Goal: Information Seeking & Learning: Learn about a topic

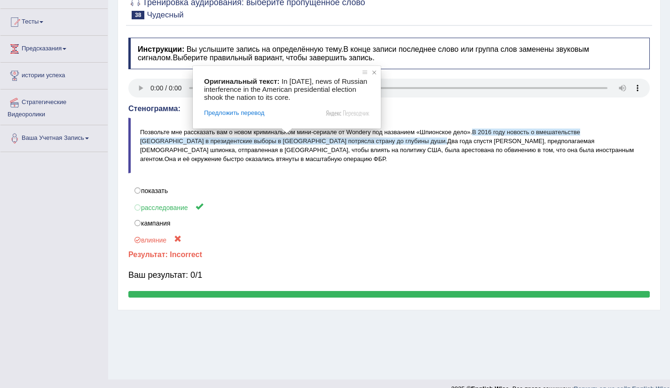
click at [374, 71] on span at bounding box center [374, 72] width 9 height 9
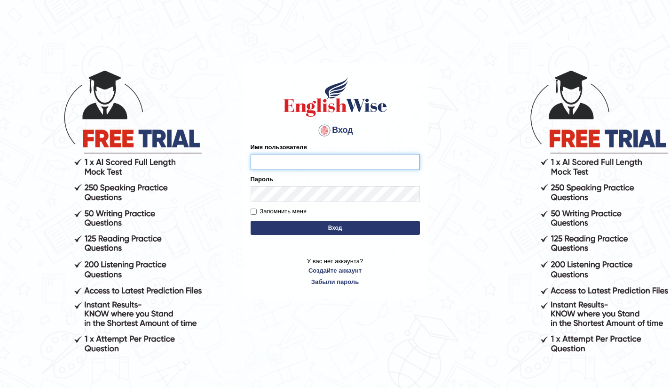
type input "Bikmaeva"
click at [338, 228] on ya-tr-span "Вход" at bounding box center [335, 227] width 14 height 7
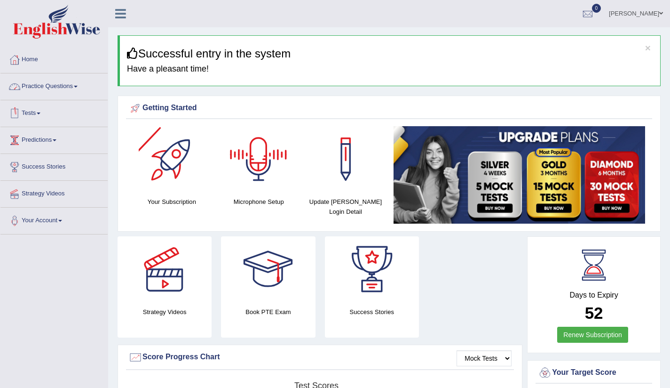
click at [86, 90] on link "Practice Questions" at bounding box center [53, 85] width 107 height 24
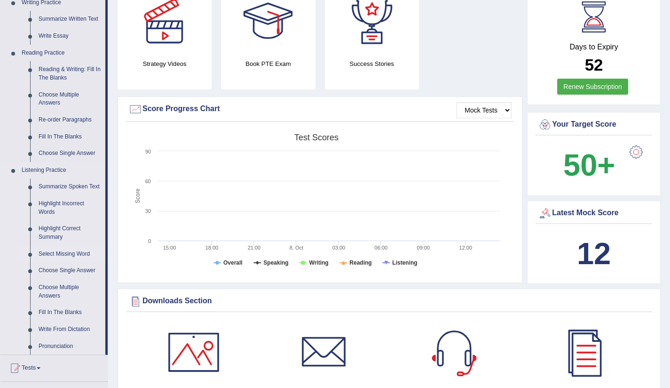
scroll to position [267, 0]
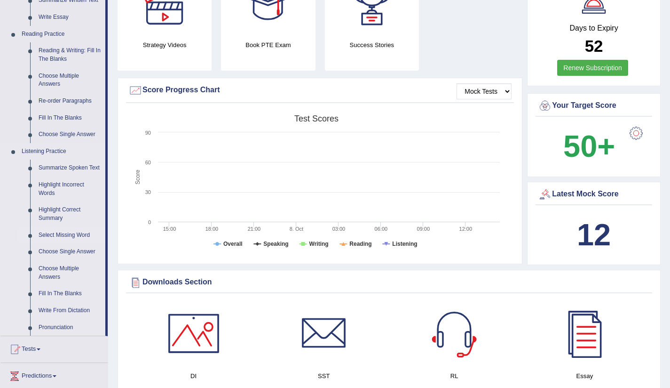
click at [57, 244] on link "Select Missing Word" at bounding box center [69, 235] width 71 height 17
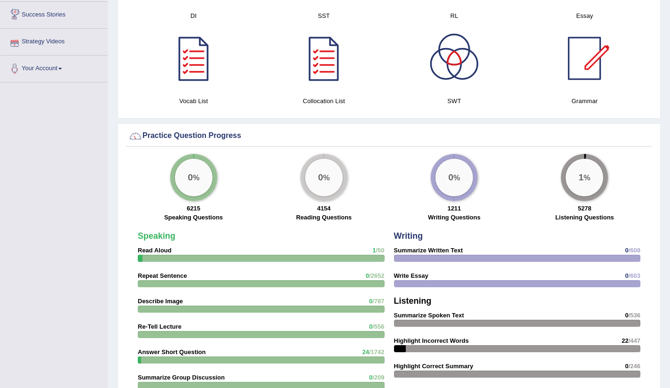
scroll to position [489, 0]
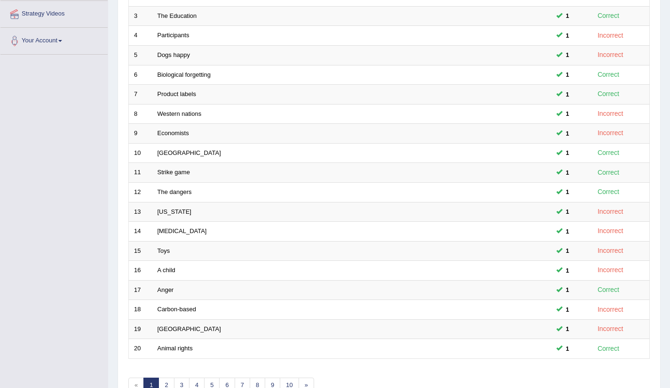
scroll to position [235, 0]
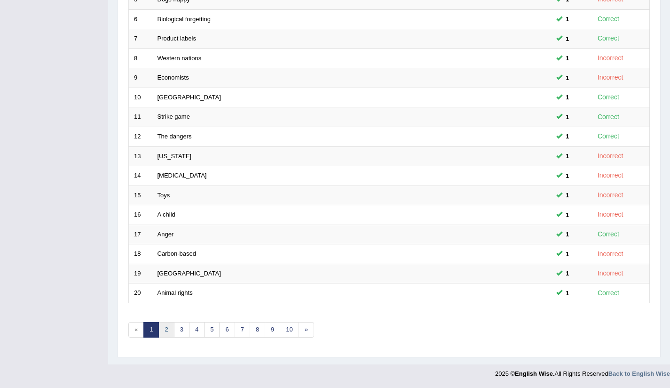
click at [164, 327] on link "2" at bounding box center [166, 330] width 16 height 16
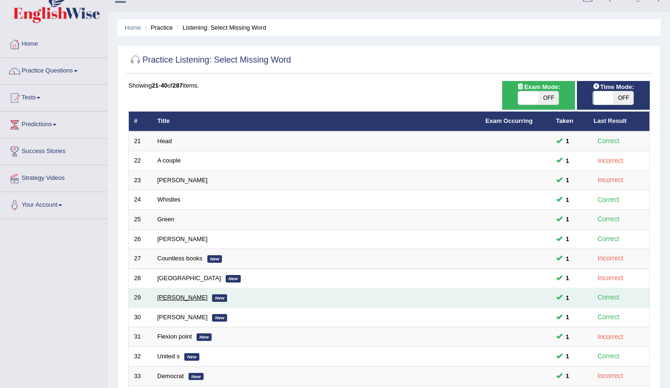
scroll to position [235, 0]
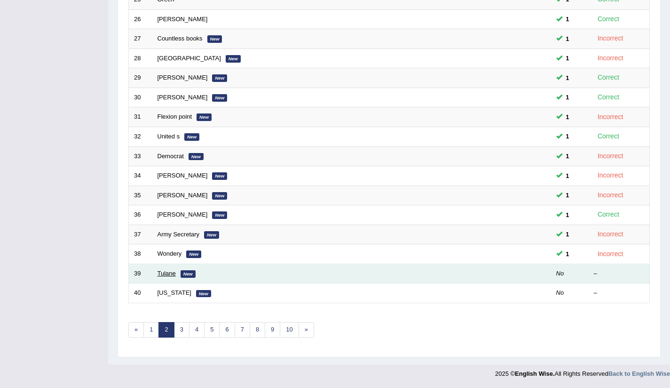
click at [163, 274] on link "Tulane" at bounding box center [167, 272] width 18 height 7
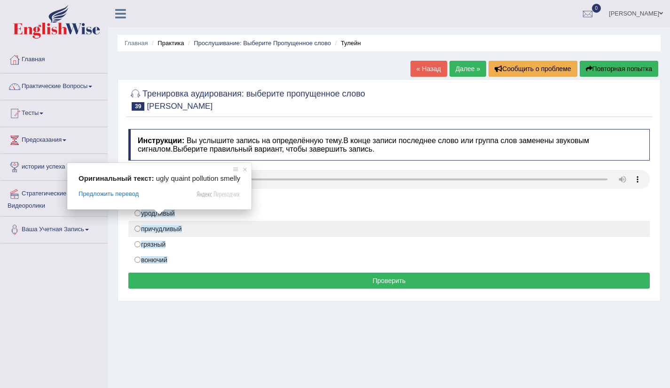
click at [157, 227] on ya-tr-span "причудливый" at bounding box center [161, 229] width 41 height 8
radio input "true"
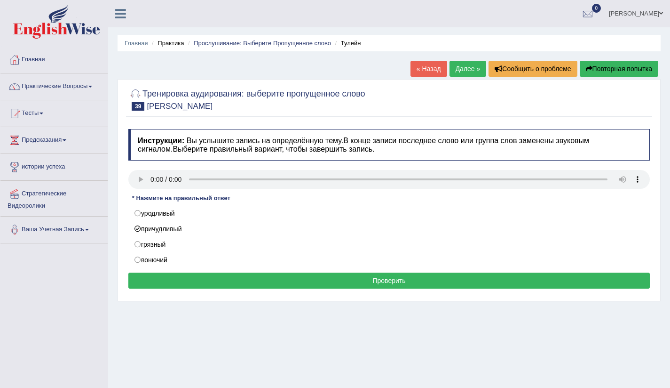
click at [362, 285] on button "Проверить" at bounding box center [389, 280] width 522 height 16
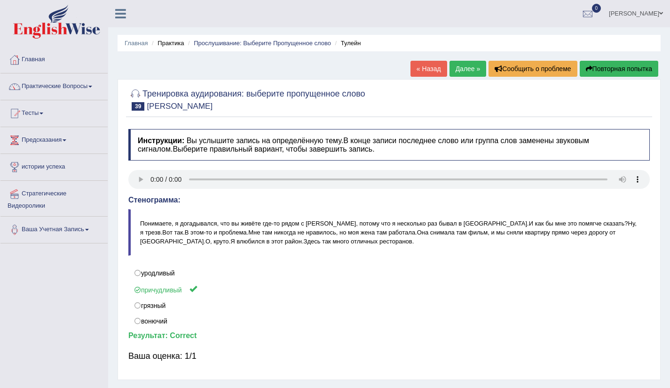
click at [471, 67] on ya-tr-span "Далее »" at bounding box center [468, 69] width 25 height 8
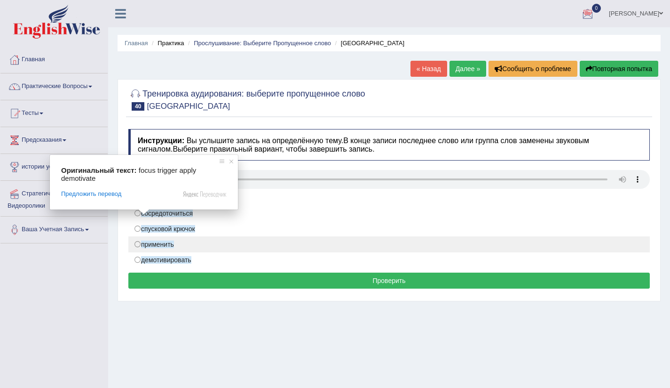
click at [144, 247] on ya-tr-span "применить" at bounding box center [157, 244] width 33 height 8
radio input "true"
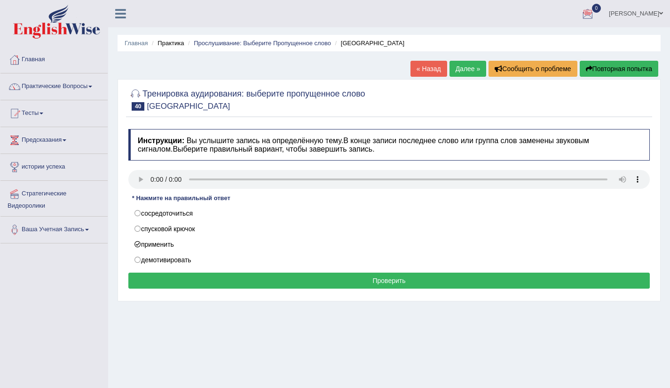
click at [287, 282] on button "Проверить" at bounding box center [389, 280] width 522 height 16
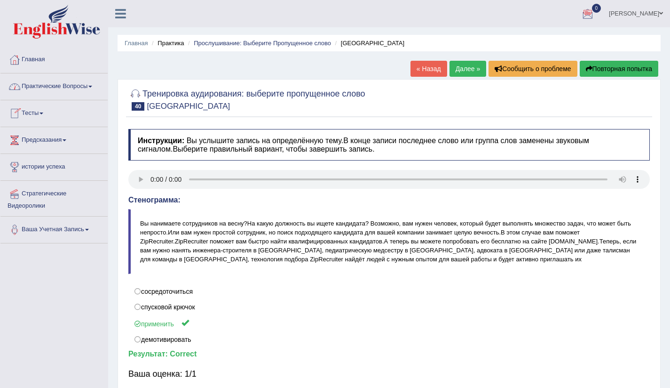
click at [56, 88] on ya-tr-span "Практические Вопросы" at bounding box center [55, 85] width 66 height 7
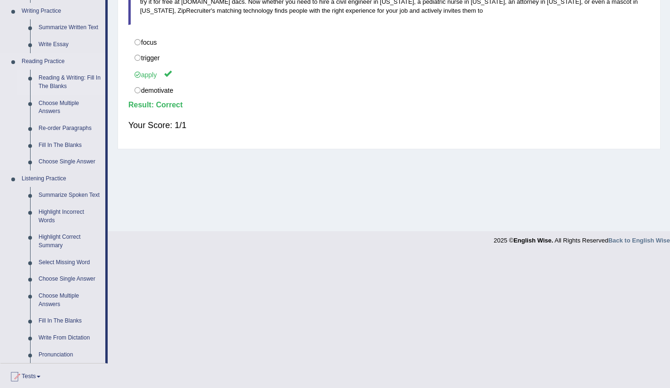
scroll to position [272, 0]
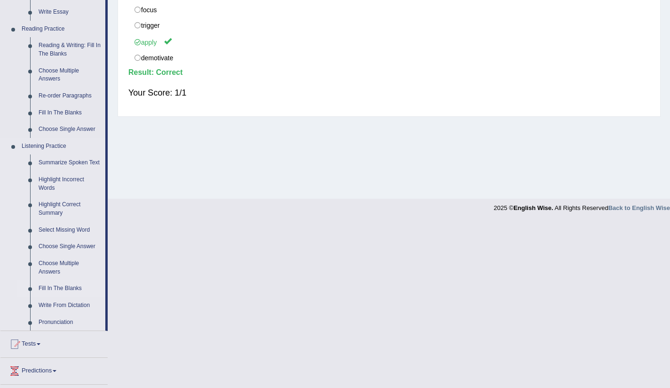
click at [62, 291] on ya-tr-span "Fill In The Blanks" at bounding box center [60, 288] width 43 height 7
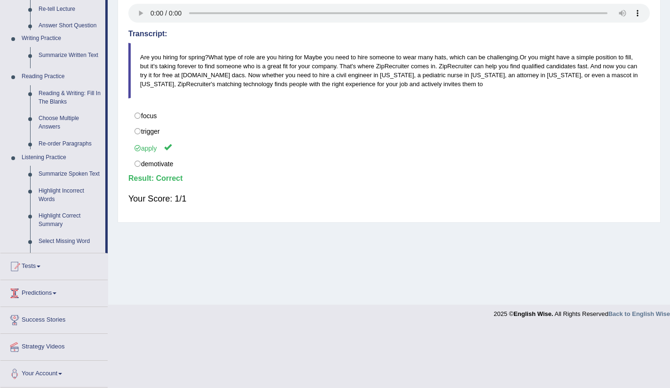
scroll to position [106, 0]
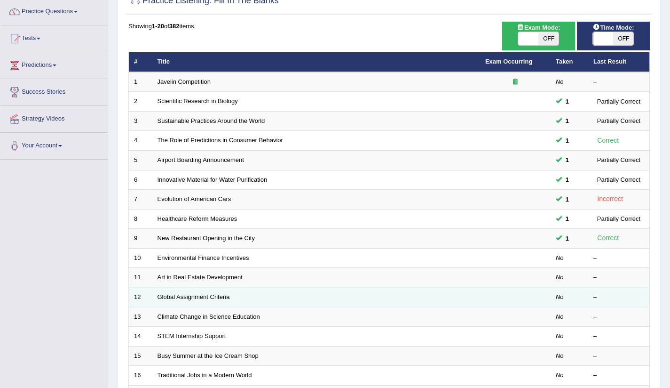
scroll to position [75, 0]
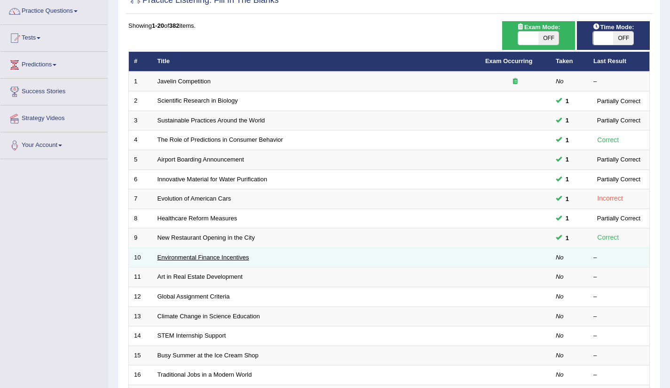
click at [191, 260] on link "Environmental Finance Incentives" at bounding box center [204, 256] width 92 height 7
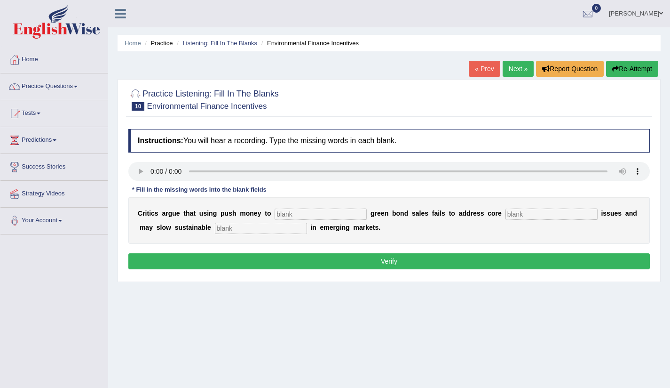
click at [299, 214] on input "text" at bounding box center [321, 213] width 92 height 11
type input "boost"
click at [527, 216] on input "text" at bounding box center [552, 213] width 92 height 11
click at [506, 213] on input "climaate" at bounding box center [552, 213] width 92 height 11
click at [511, 216] on input "climaate" at bounding box center [552, 213] width 92 height 11
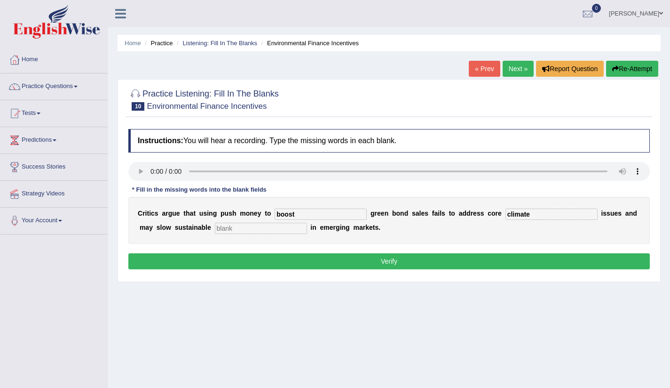
type input "climate"
click at [231, 227] on input "text" at bounding box center [261, 227] width 92 height 11
type input "development"
click at [247, 230] on input "development" at bounding box center [261, 227] width 92 height 11
click at [327, 260] on button "Verify" at bounding box center [389, 261] width 522 height 16
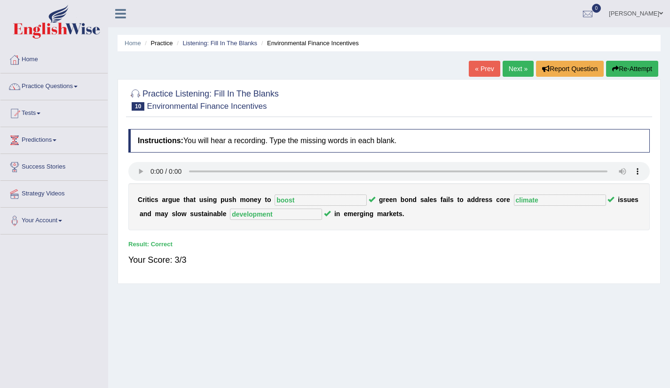
click at [522, 67] on link "Next »" at bounding box center [518, 69] width 31 height 16
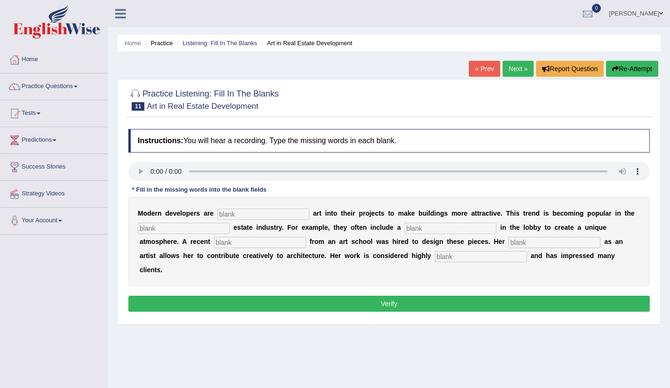
click at [435, 259] on input "text" at bounding box center [481, 256] width 92 height 11
type input "professional"
click at [508, 242] on input "text" at bounding box center [554, 242] width 92 height 11
type input "profession"
click at [410, 228] on input "text" at bounding box center [450, 227] width 92 height 11
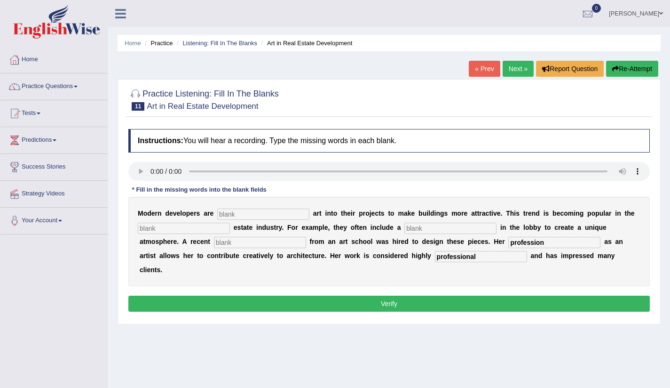
click at [151, 226] on input "text" at bounding box center [184, 227] width 92 height 11
type input "reall"
click at [435, 227] on input "text" at bounding box center [450, 227] width 92 height 11
type input "c"
click at [404, 228] on input "skalpcha" at bounding box center [450, 227] width 92 height 11
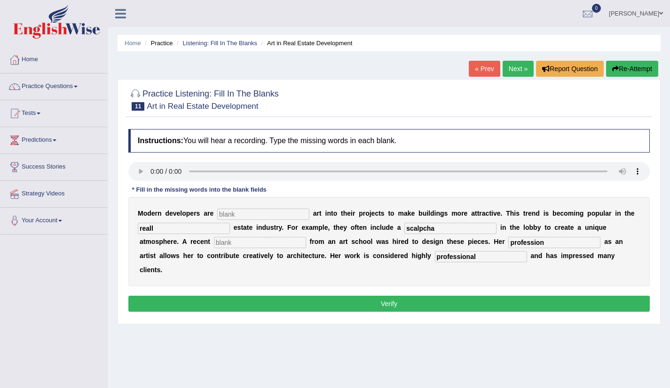
click at [420, 227] on input "scalpcha" at bounding box center [450, 227] width 92 height 11
type input "sculpture"
click at [231, 212] on input "text" at bounding box center [263, 213] width 92 height 11
type input "cooperative"
click at [214, 245] on input "text" at bounding box center [260, 242] width 92 height 11
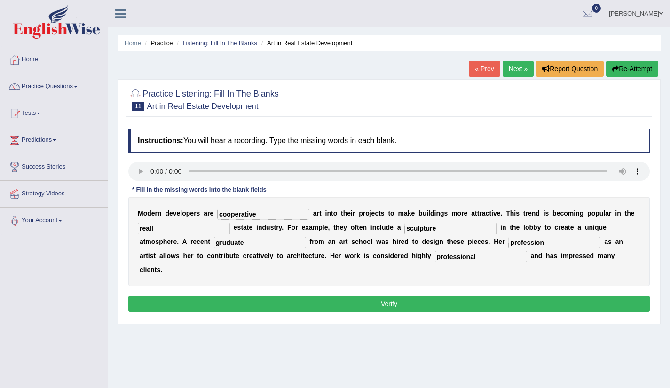
click at [214, 245] on input "gruduate" at bounding box center [260, 242] width 92 height 11
click at [214, 242] on input "grudate" at bounding box center [260, 242] width 92 height 11
click at [214, 237] on input "gruduate" at bounding box center [260, 242] width 92 height 11
click at [214, 241] on input "gruduate" at bounding box center [260, 242] width 92 height 11
click at [214, 245] on input "graduate" at bounding box center [260, 242] width 92 height 11
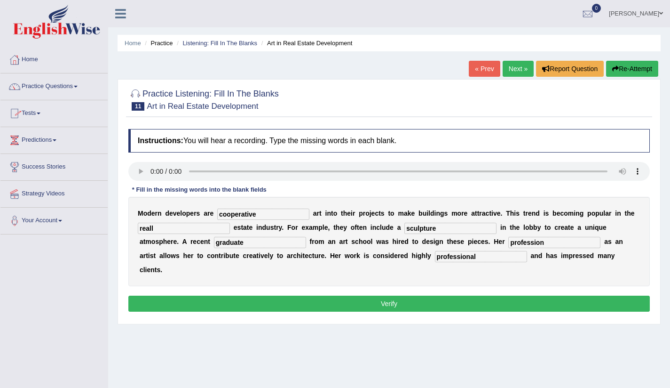
type input "graduate"
click at [267, 214] on input "cooperative" at bounding box center [263, 213] width 92 height 11
click at [255, 214] on input "cooperati" at bounding box center [263, 213] width 92 height 11
type input "cooperating"
click at [350, 295] on button "Verify" at bounding box center [389, 303] width 522 height 16
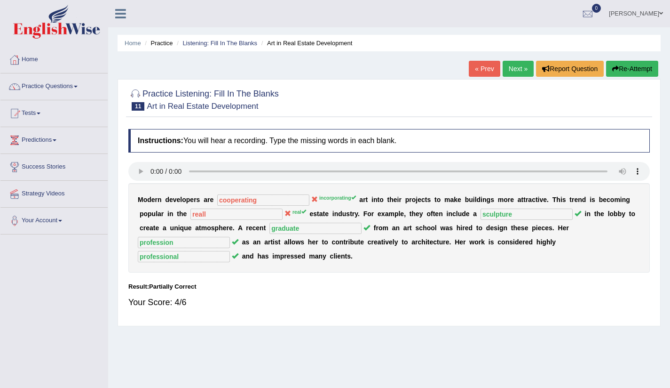
click at [514, 67] on link "Next »" at bounding box center [518, 69] width 31 height 16
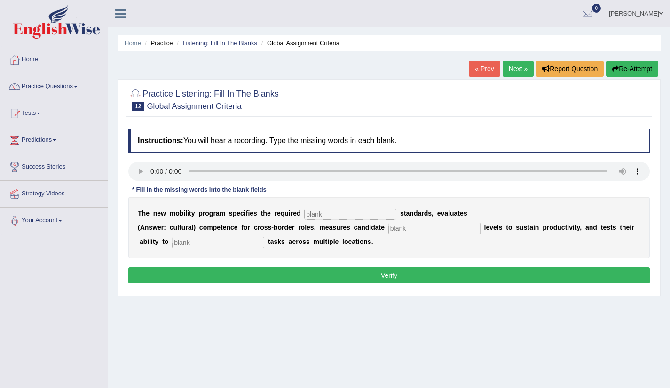
click at [315, 217] on input "text" at bounding box center [350, 213] width 92 height 11
click at [313, 214] on input "cvalification" at bounding box center [350, 213] width 92 height 11
click at [346, 215] on input "cvalification" at bounding box center [350, 213] width 92 height 11
click at [314, 214] on input "cvalification" at bounding box center [350, 213] width 92 height 11
click at [356, 213] on input "coalification" at bounding box center [350, 213] width 92 height 11
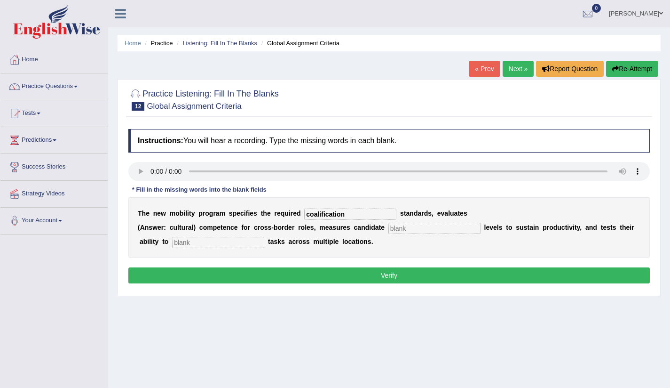
click at [315, 214] on input "coalification" at bounding box center [350, 213] width 92 height 11
click at [319, 214] on input "coalification" at bounding box center [350, 213] width 92 height 11
click at [322, 215] on input "cvolification" at bounding box center [350, 213] width 92 height 11
click at [322, 214] on input "cvolification" at bounding box center [350, 213] width 92 height 11
click at [321, 214] on input "cvolification" at bounding box center [350, 213] width 92 height 11
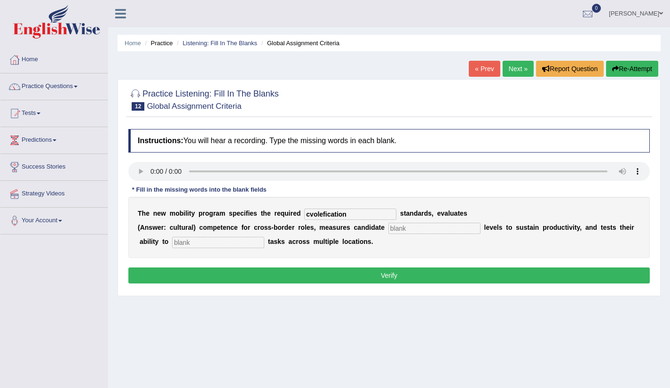
click at [326, 214] on input "cvolefication" at bounding box center [350, 213] width 92 height 11
click at [322, 214] on input "cvolefecation" at bounding box center [350, 213] width 92 height 11
click at [348, 215] on input "cvolifecation" at bounding box center [350, 213] width 92 height 11
drag, startPoint x: 318, startPoint y: 214, endPoint x: 294, endPoint y: 213, distance: 24.5
click at [293, 212] on div "T h e n e w m o b i l i t y p r o g r a m s p e c i f i e s t h e r e q u i r e…" at bounding box center [389, 227] width 522 height 61
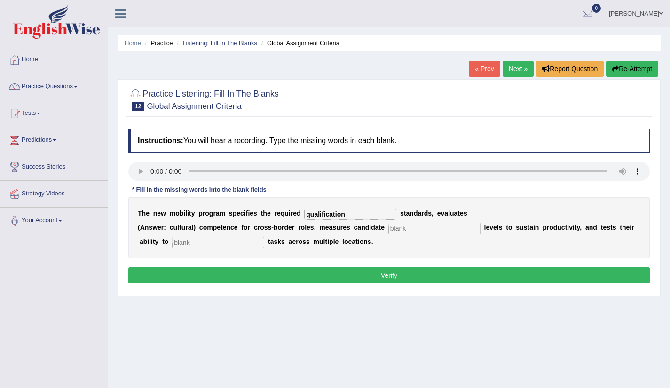
type input "qualification"
click at [405, 225] on input "text" at bounding box center [434, 227] width 92 height 11
type input "energy"
click at [172, 244] on input "text" at bounding box center [218, 242] width 92 height 11
type input "distribute"
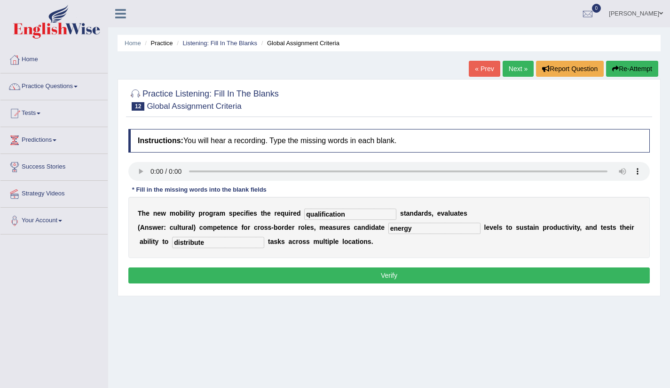
click at [302, 280] on button "Verify" at bounding box center [389, 275] width 522 height 16
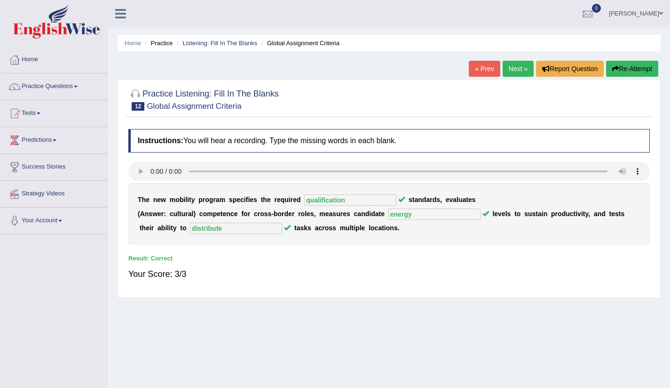
click at [509, 71] on link "Next »" at bounding box center [518, 69] width 31 height 16
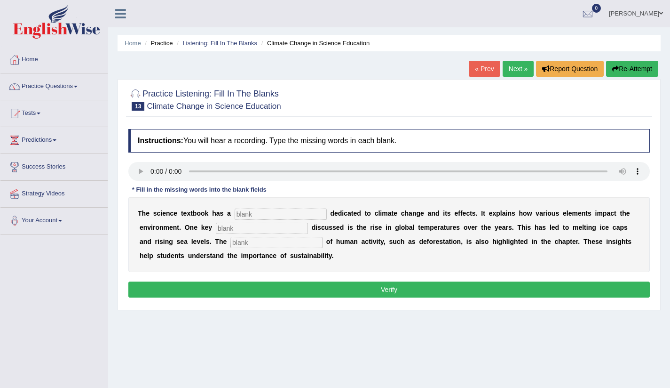
click at [241, 212] on input "text" at bounding box center [281, 213] width 92 height 11
click at [249, 216] on input "sektion" at bounding box center [281, 213] width 92 height 11
click at [267, 214] on input "section" at bounding box center [281, 213] width 92 height 11
type input "section"
click at [239, 238] on input "text" at bounding box center [276, 242] width 92 height 11
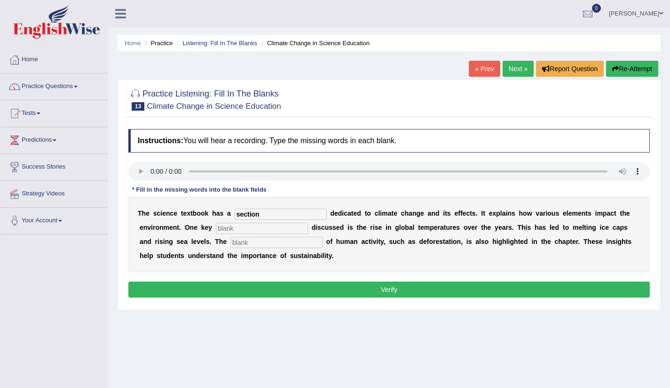
click at [229, 229] on input "text" at bounding box center [262, 227] width 92 height 11
type input "factor"
click at [230, 246] on input "text" at bounding box center [276, 242] width 92 height 11
click at [247, 243] on input "contributin" at bounding box center [276, 242] width 92 height 11
type input "contribution"
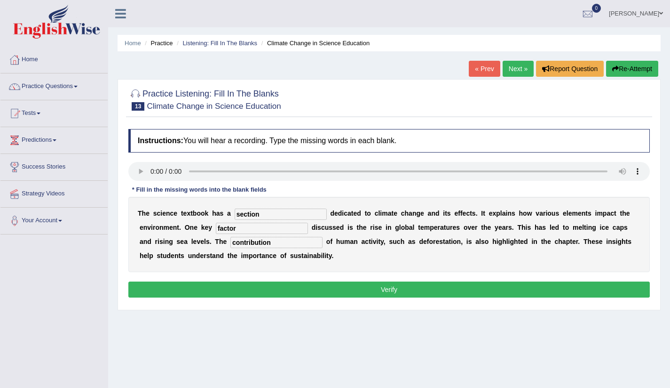
click at [406, 288] on button "Verify" at bounding box center [389, 289] width 522 height 16
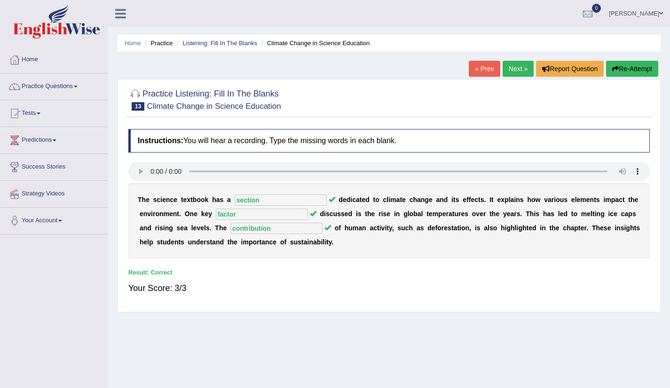
click at [516, 68] on link "Next »" at bounding box center [518, 69] width 31 height 16
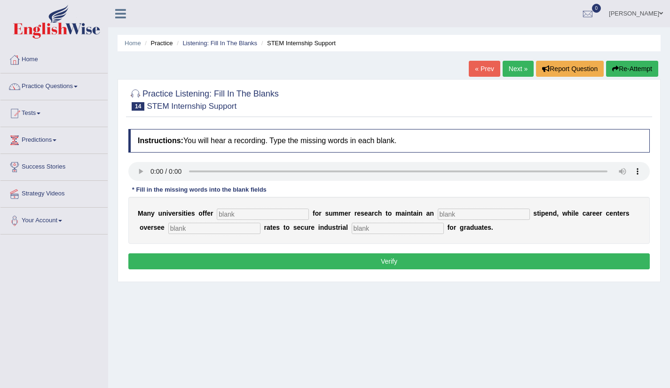
click at [352, 231] on input "text" at bounding box center [398, 227] width 92 height 11
type input "experience"
click at [224, 214] on input "text" at bounding box center [263, 213] width 92 height 11
click at [235, 217] on input "subsative" at bounding box center [263, 213] width 92 height 11
click at [253, 215] on input "subsutive" at bounding box center [263, 213] width 92 height 11
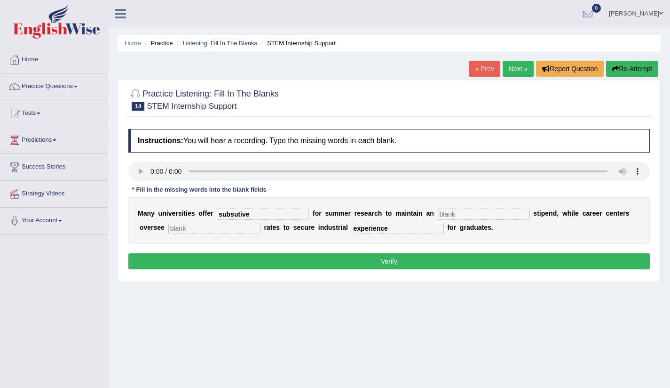
type input "subsutive"
click at [439, 214] on input "text" at bounding box center [484, 213] width 92 height 11
click at [438, 215] on input "everage" at bounding box center [484, 213] width 92 height 11
click at [474, 216] on input "average" at bounding box center [484, 213] width 92 height 11
click at [438, 214] on input "average" at bounding box center [484, 213] width 92 height 11
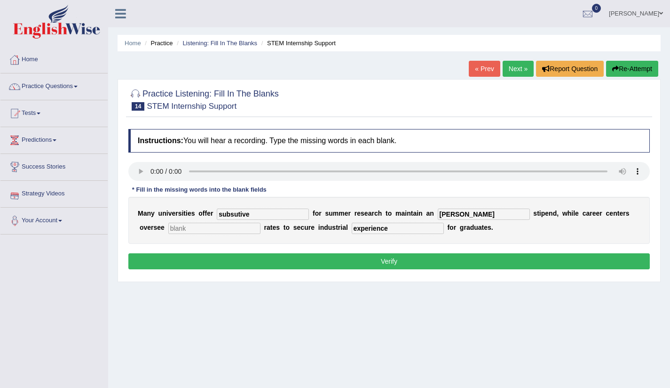
type input "everage"
click at [168, 227] on input "text" at bounding box center [214, 227] width 92 height 11
type input "placement"
click at [392, 268] on button "Verify" at bounding box center [389, 261] width 522 height 16
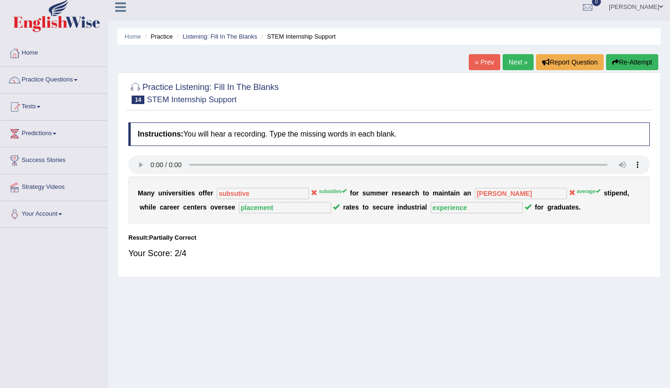
scroll to position [15, 0]
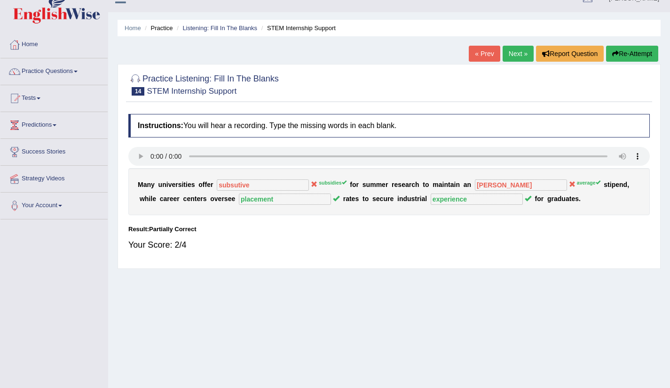
click at [511, 53] on link "Next »" at bounding box center [518, 54] width 31 height 16
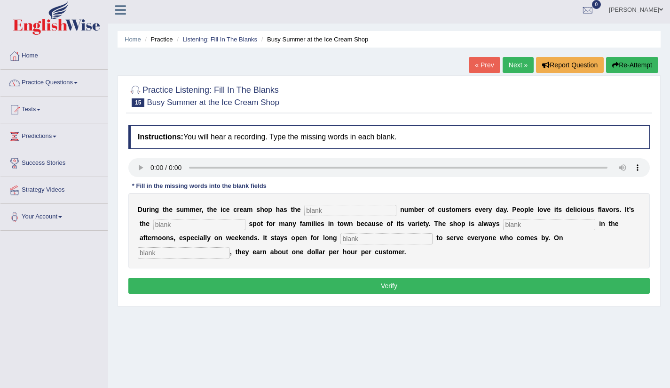
scroll to position [10, 0]
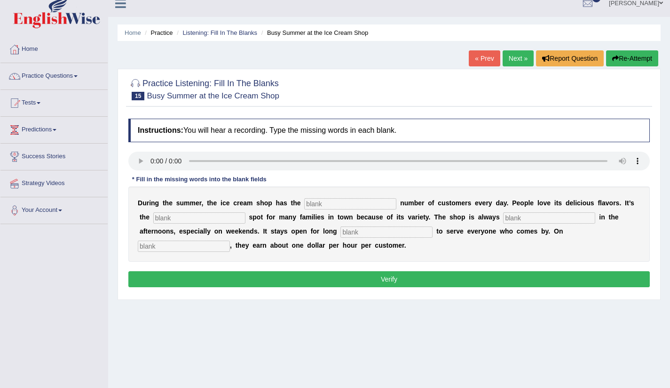
click at [332, 204] on input "text" at bounding box center [350, 203] width 92 height 11
type input "same"
click at [156, 218] on input "text" at bounding box center [199, 217] width 92 height 11
type input "favorite"
click at [503, 217] on input "text" at bounding box center [549, 217] width 92 height 11
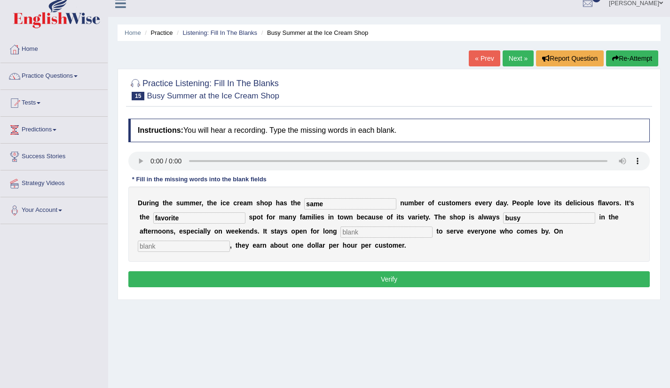
type input "busy"
click at [340, 233] on input "text" at bounding box center [386, 231] width 92 height 11
type input "hours"
click at [230, 240] on input "text" at bounding box center [184, 245] width 92 height 11
type input "average"
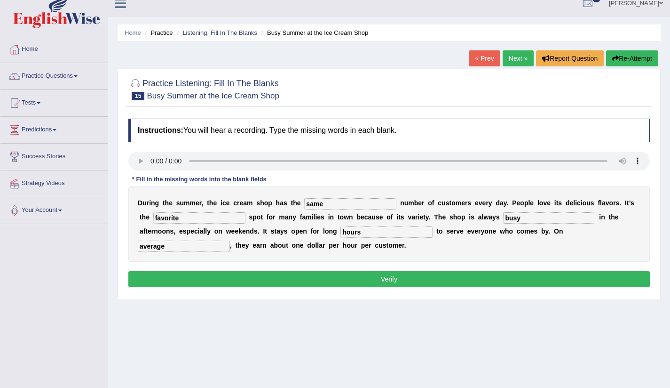
click at [444, 281] on button "Verify" at bounding box center [389, 279] width 522 height 16
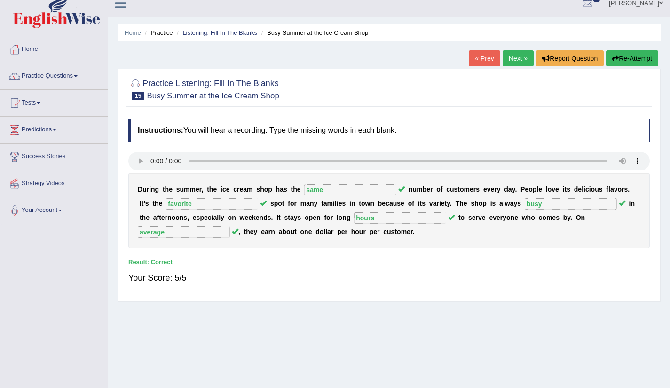
click at [506, 59] on link "Next »" at bounding box center [518, 58] width 31 height 16
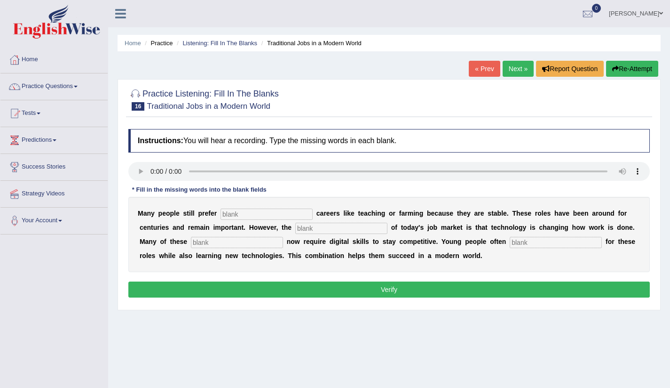
click at [242, 216] on input "text" at bounding box center [267, 213] width 92 height 11
type input "traditionally"
click at [304, 229] on input "text" at bounding box center [341, 227] width 92 height 11
type input "reality"
click at [197, 242] on input "text" at bounding box center [237, 242] width 92 height 11
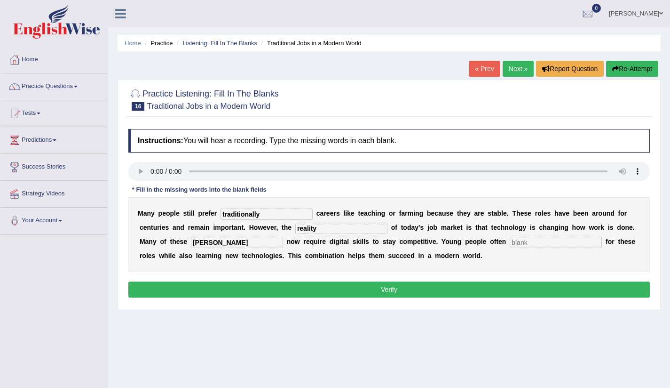
type input "jobes"
click at [514, 243] on input "text" at bounding box center [556, 242] width 92 height 11
type input "apply"
click at [208, 244] on input "jobes" at bounding box center [237, 242] width 92 height 11
type input "jobs"
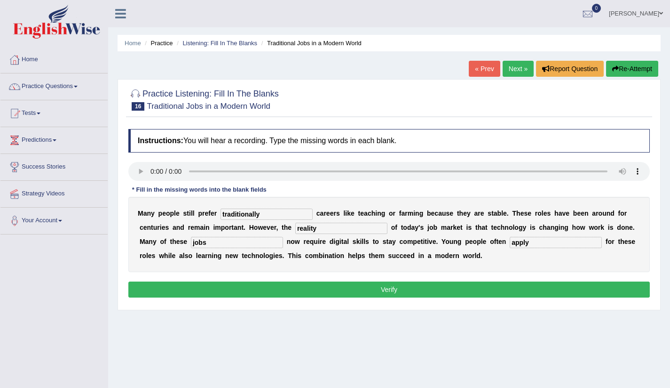
click at [268, 215] on input "traditionally" at bounding box center [267, 213] width 92 height 11
type input "traditional"
click at [351, 286] on button "Verify" at bounding box center [389, 289] width 522 height 16
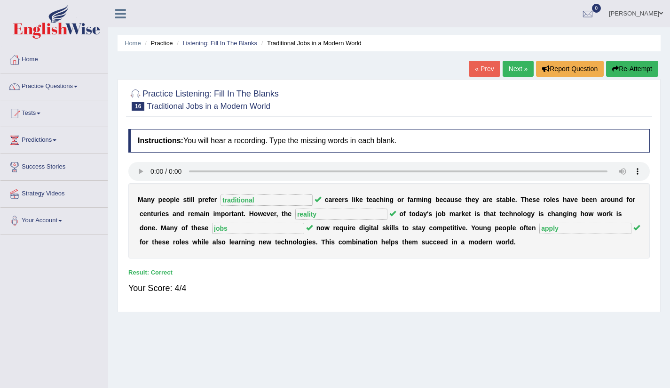
click at [509, 68] on link "Next »" at bounding box center [518, 69] width 31 height 16
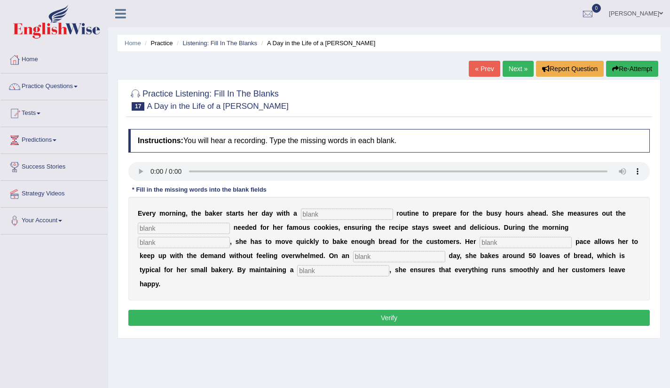
click at [321, 215] on input "text" at bounding box center [347, 213] width 92 height 11
type input "simple"
click at [157, 219] on div "E v e r y m o r n i n g , t h e [PERSON_NAME] s t a r t s h e r d a y w i t h a…" at bounding box center [389, 248] width 522 height 103
click at [157, 222] on input "text" at bounding box center [184, 227] width 92 height 11
click at [147, 228] on input "shugar" at bounding box center [184, 227] width 92 height 11
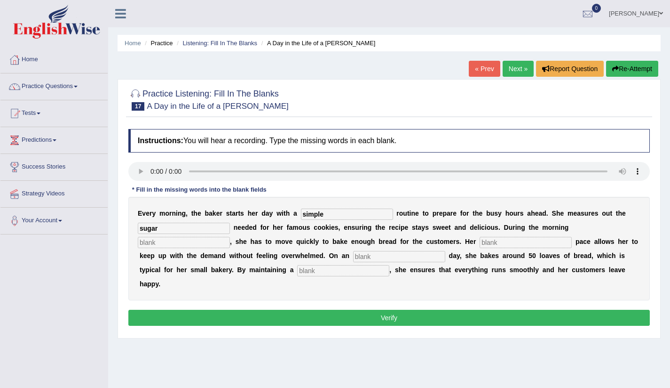
type input "sugar"
click at [230, 237] on input "text" at bounding box center [184, 242] width 92 height 11
type input "rush"
click at [480, 244] on input "text" at bounding box center [526, 242] width 92 height 11
type input "stady"
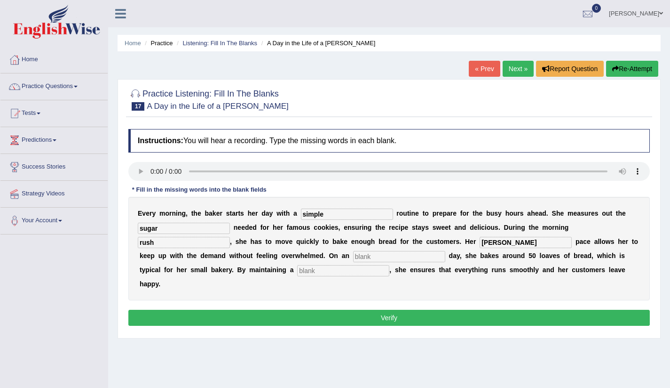
click at [353, 256] on input "text" at bounding box center [399, 256] width 92 height 11
type input "average"
click at [297, 275] on input "text" at bounding box center [343, 270] width 92 height 11
type input "workflow"
click at [384, 309] on button "Verify" at bounding box center [389, 317] width 522 height 16
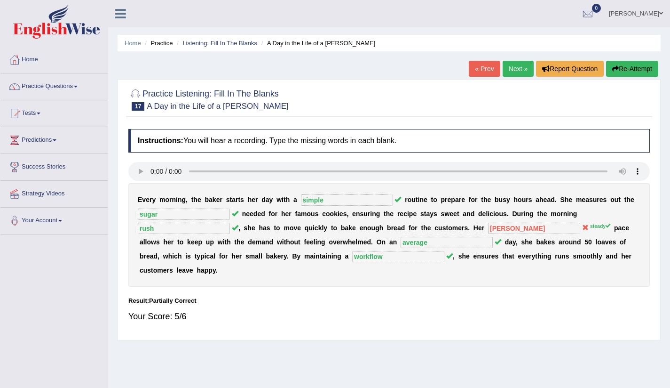
click at [513, 66] on link "Next »" at bounding box center [518, 69] width 31 height 16
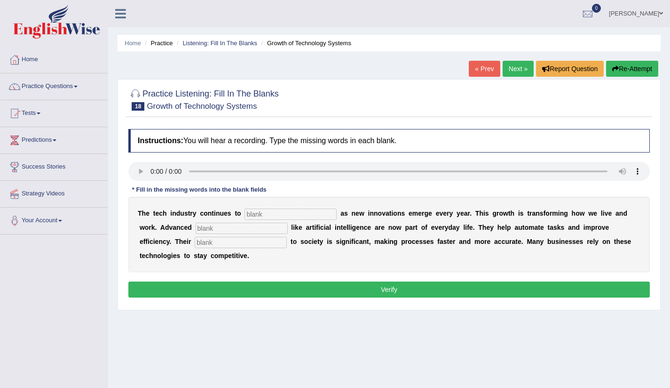
click at [268, 212] on input "text" at bounding box center [291, 213] width 92 height 11
type input "[PERSON_NAME]"
click at [197, 228] on input "text" at bounding box center [242, 227] width 92 height 11
click at [196, 227] on input "sisteme" at bounding box center [242, 227] width 92 height 11
click at [196, 229] on input "sisteme" at bounding box center [242, 227] width 92 height 11
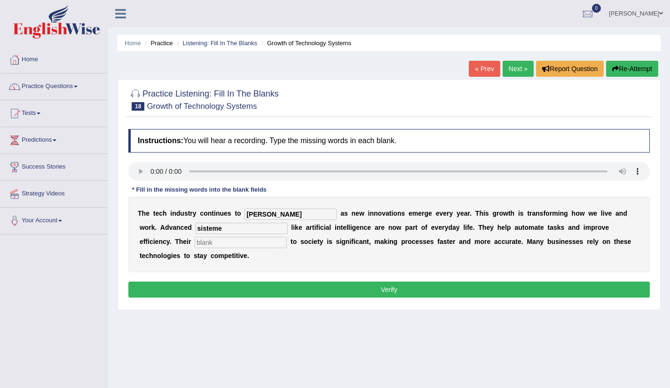
click at [196, 228] on input "sisteme" at bounding box center [242, 227] width 92 height 11
click at [212, 230] on input "systeme" at bounding box center [242, 227] width 92 height 11
type input "system"
click at [195, 245] on input "text" at bounding box center [241, 242] width 92 height 11
click at [195, 245] on input "contrebution" at bounding box center [241, 242] width 92 height 11
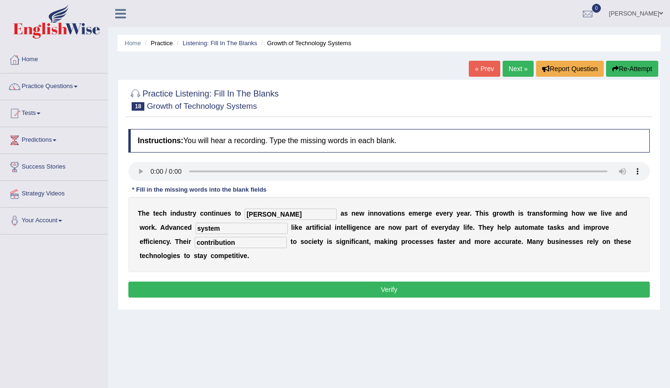
click at [195, 245] on input "contribution" at bounding box center [241, 242] width 92 height 11
type input "contribution"
click at [371, 290] on button "Verify" at bounding box center [389, 289] width 522 height 16
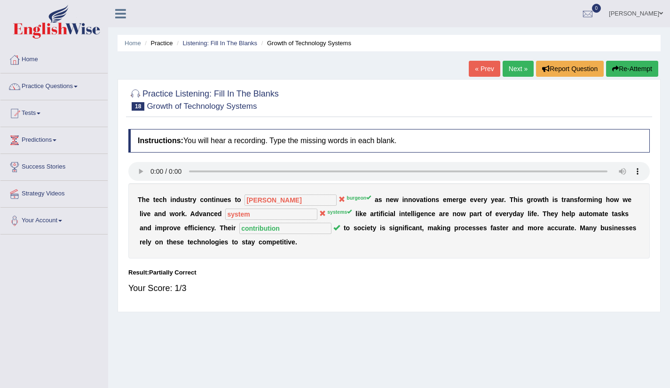
drag, startPoint x: 333, startPoint y: 198, endPoint x: 342, endPoint y: 198, distance: 9.4
click at [347, 198] on sup "burgeon" at bounding box center [359, 198] width 24 height 6
drag, startPoint x: 351, startPoint y: 198, endPoint x: 332, endPoint y: 196, distance: 19.0
click at [347, 196] on sup "burgeon" at bounding box center [359, 198] width 24 height 6
click at [518, 64] on link "Next »" at bounding box center [518, 69] width 31 height 16
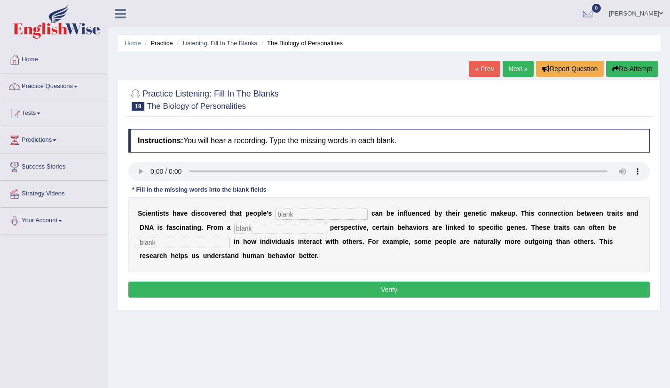
click at [292, 214] on input "text" at bounding box center [322, 213] width 92 height 11
click at [306, 216] on input "personaliyte" at bounding box center [322, 213] width 92 height 11
click at [322, 215] on input "personallyte" at bounding box center [322, 213] width 92 height 11
type input "personality"
click at [237, 226] on input "text" at bounding box center [280, 227] width 92 height 11
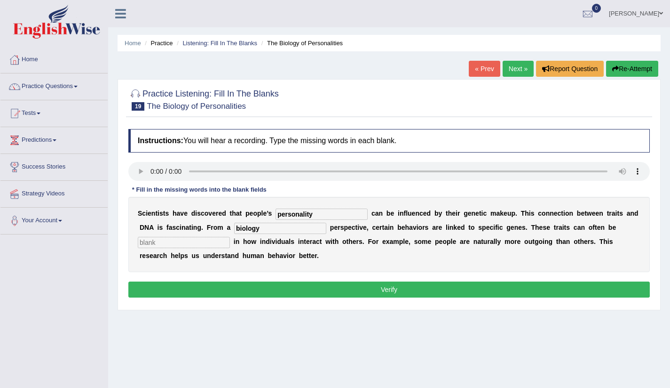
type input "biology"
click at [163, 244] on input "text" at bounding box center [184, 242] width 92 height 11
type input "visible"
click at [348, 288] on button "Verify" at bounding box center [389, 289] width 522 height 16
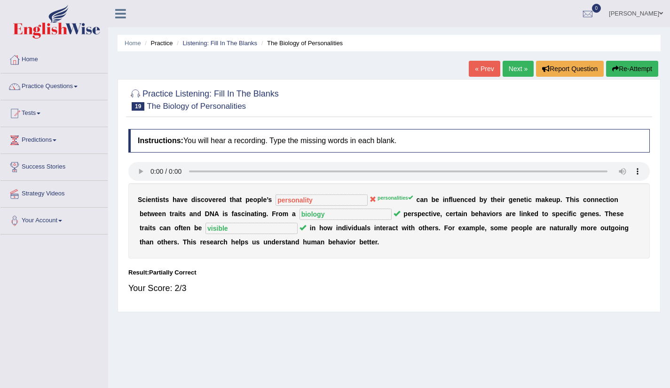
click at [514, 65] on link "Next »" at bounding box center [518, 69] width 31 height 16
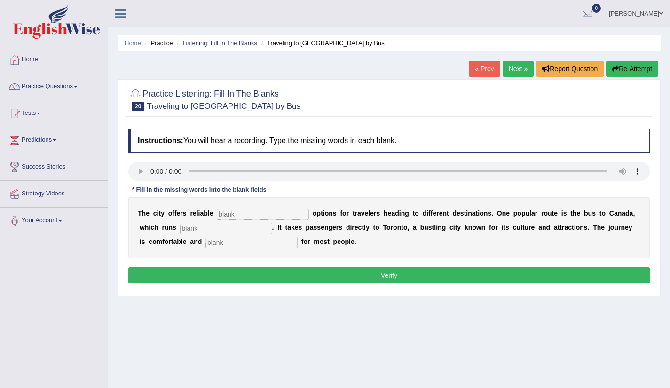
click at [239, 215] on input "text" at bounding box center [263, 213] width 92 height 11
click at [232, 215] on input "tranport" at bounding box center [263, 213] width 92 height 11
click at [250, 215] on input "transport" at bounding box center [263, 213] width 92 height 11
type input "transports"
click at [262, 211] on input "transports" at bounding box center [263, 213] width 92 height 11
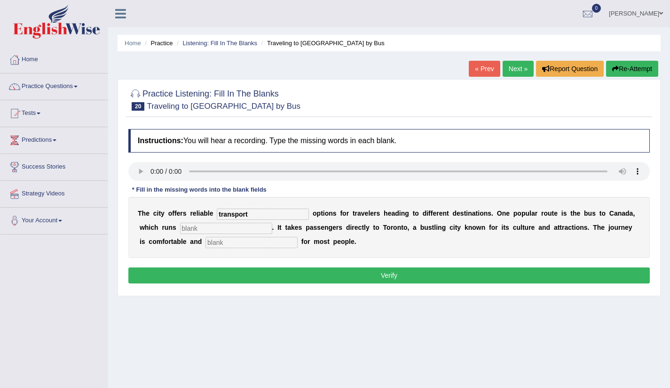
type input "transport"
click at [202, 232] on input "text" at bounding box center [226, 227] width 92 height 11
click at [196, 229] on input "dayaly" at bounding box center [226, 227] width 92 height 11
click at [224, 231] on input "daily" at bounding box center [226, 227] width 92 height 11
type input "daily"
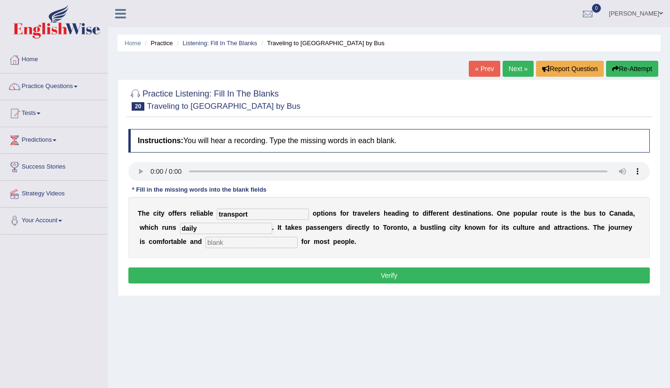
click at [207, 244] on input "text" at bounding box center [252, 242] width 92 height 11
click at [206, 241] on input "a" at bounding box center [252, 242] width 92 height 11
click at [211, 241] on input "affodarble" at bounding box center [252, 242] width 92 height 11
click at [224, 241] on input "affordarble" at bounding box center [252, 242] width 92 height 11
type input "affordable"
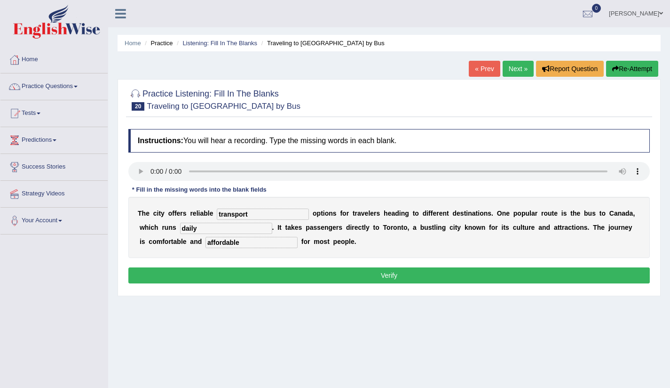
click at [317, 273] on button "Verify" at bounding box center [389, 275] width 522 height 16
